Goal: Task Accomplishment & Management: Manage account settings

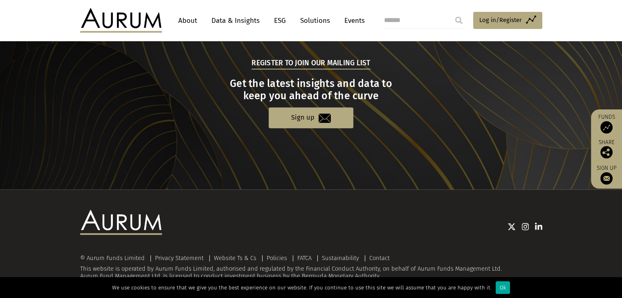
scroll to position [849, 0]
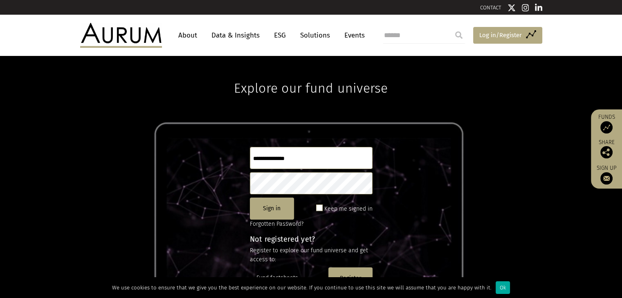
click at [518, 32] on span "Log in/Register" at bounding box center [500, 35] width 43 height 10
